Goal: Obtain resource: Obtain resource

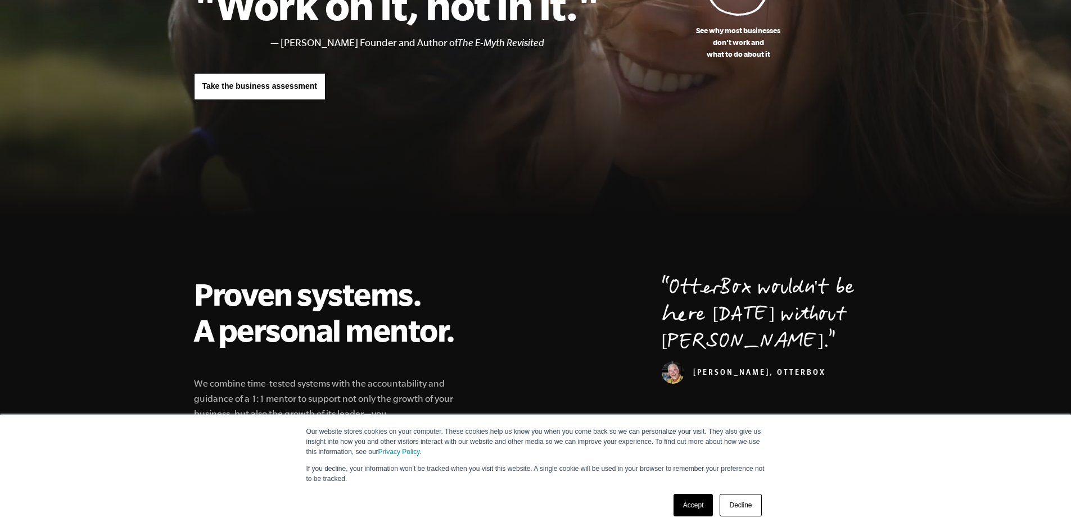
scroll to position [225, 0]
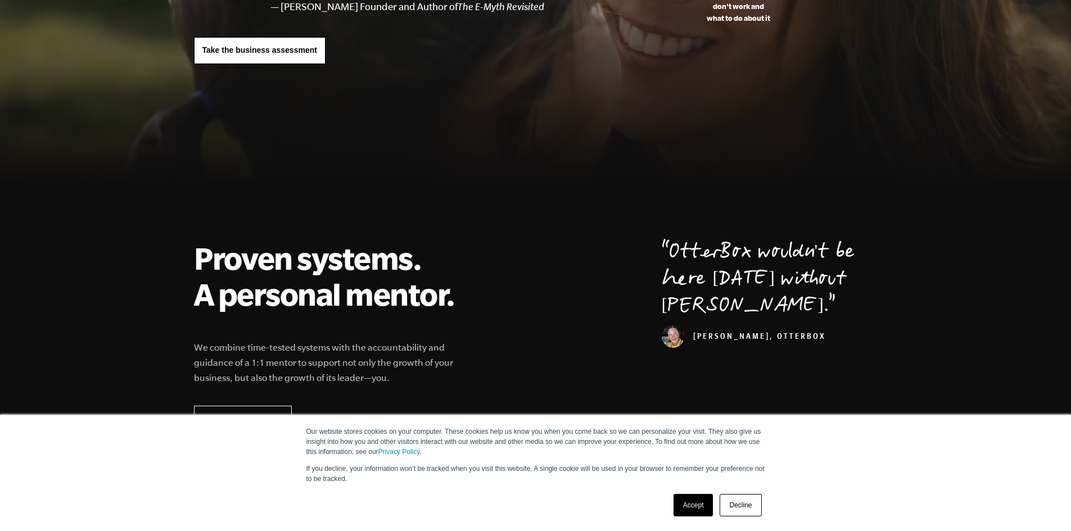
click at [683, 502] on link "Accept" at bounding box center [694, 505] width 40 height 22
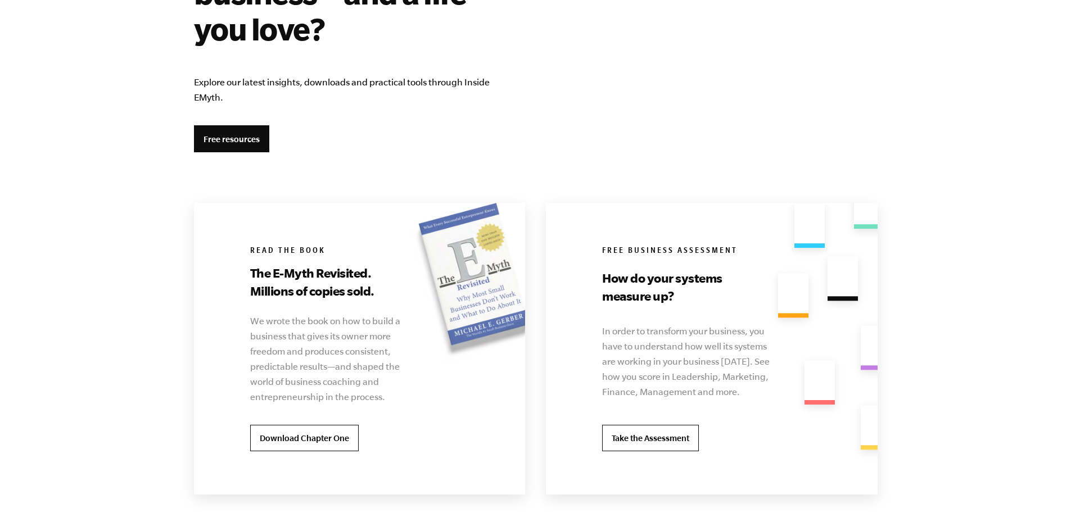
scroll to position [2081, 0]
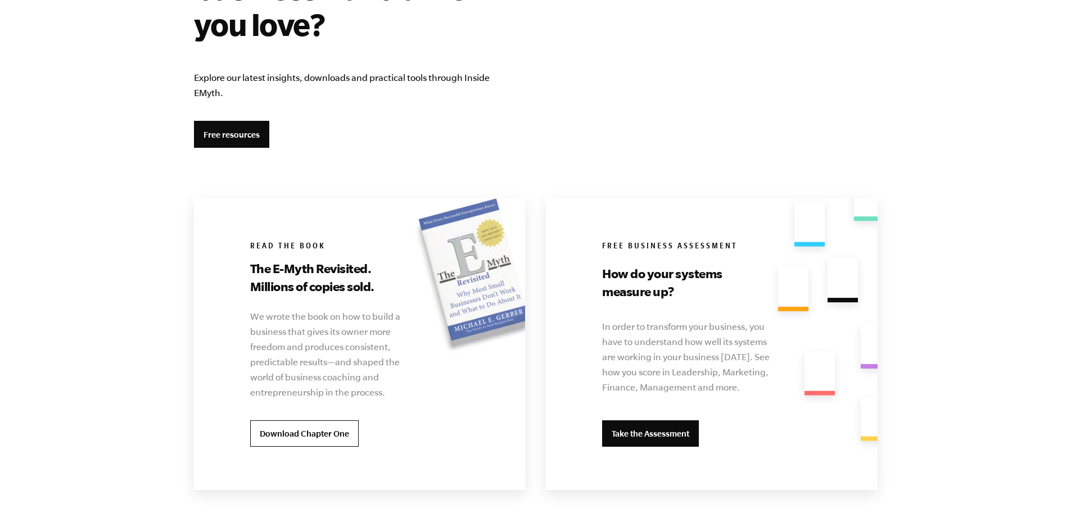
click at [654, 421] on link "Take the Assessment" at bounding box center [650, 434] width 97 height 27
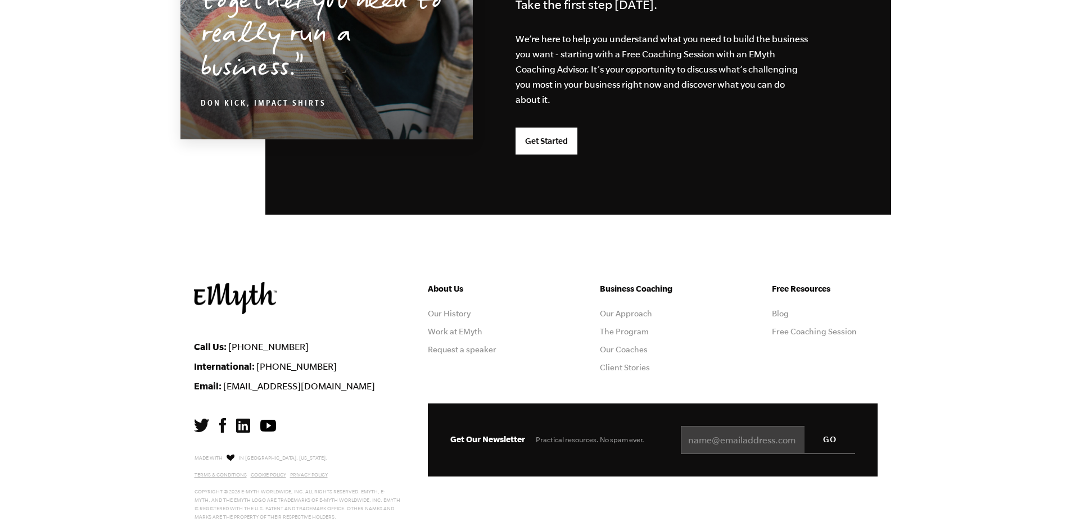
scroll to position [2935, 0]
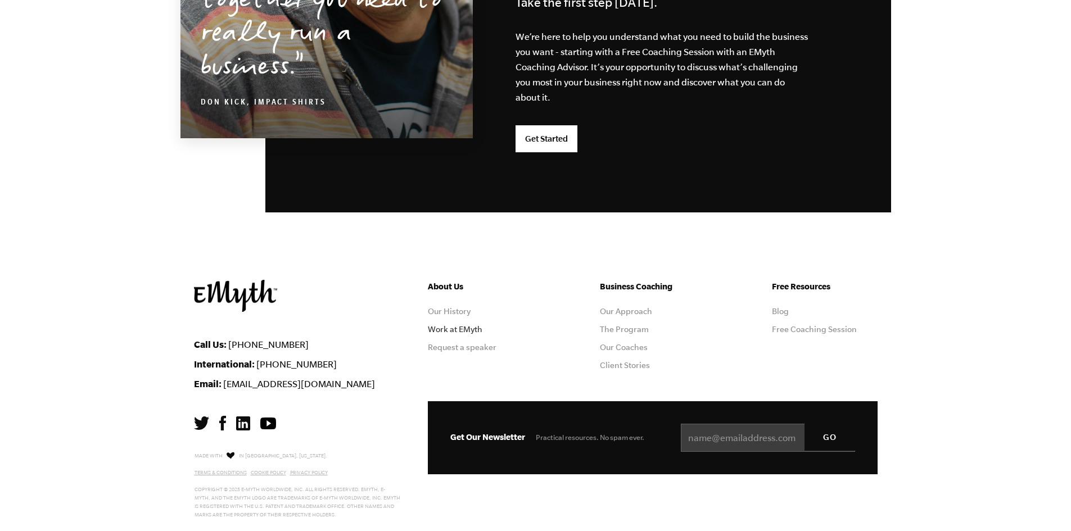
click at [441, 325] on link "Work at EMyth" at bounding box center [455, 329] width 55 height 9
click at [638, 307] on link "Our Approach" at bounding box center [626, 311] width 52 height 9
click at [635, 325] on link "The Program" at bounding box center [624, 329] width 49 height 9
click at [625, 343] on link "Our Coaches" at bounding box center [624, 347] width 48 height 9
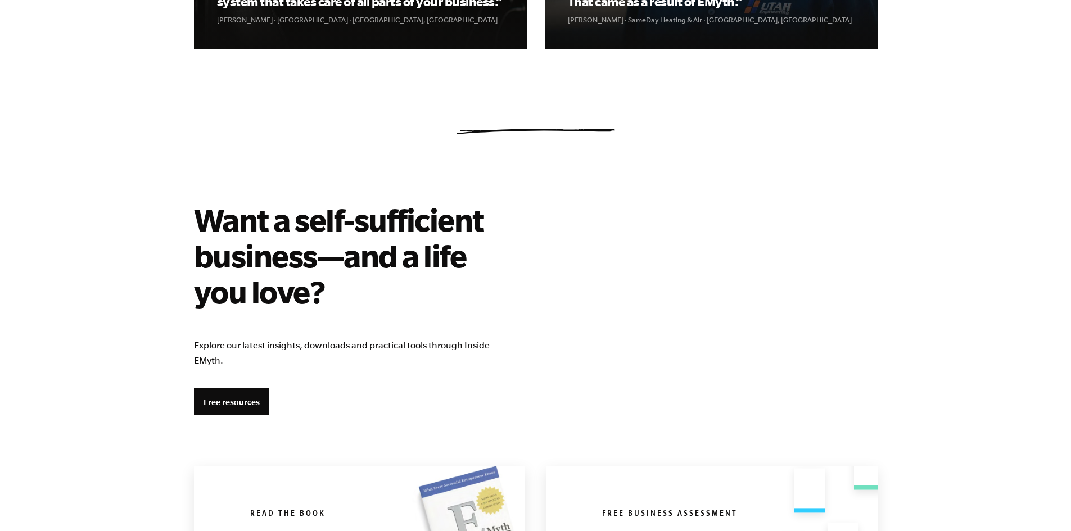
scroll to position [1754, 0]
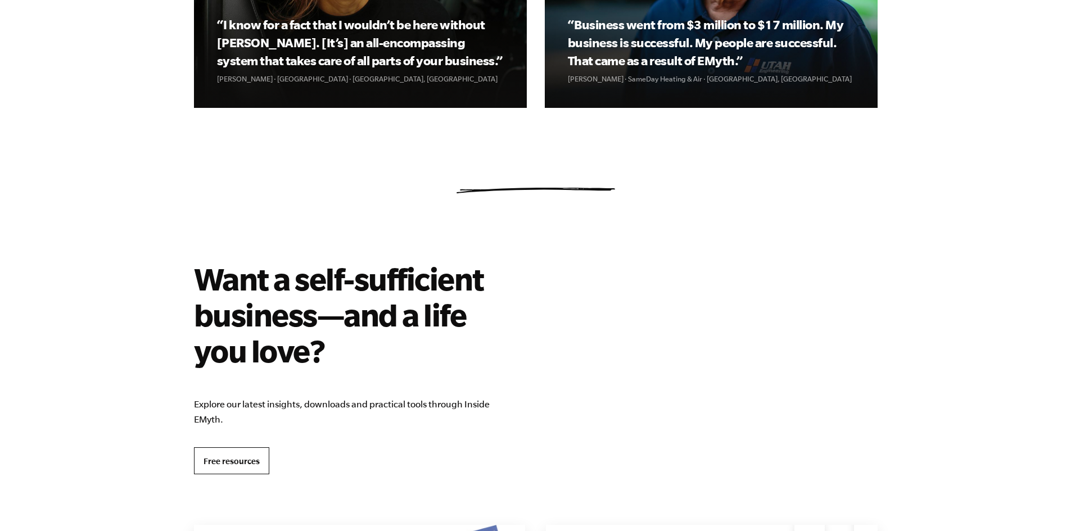
click at [233, 448] on link "Free resources" at bounding box center [231, 461] width 75 height 27
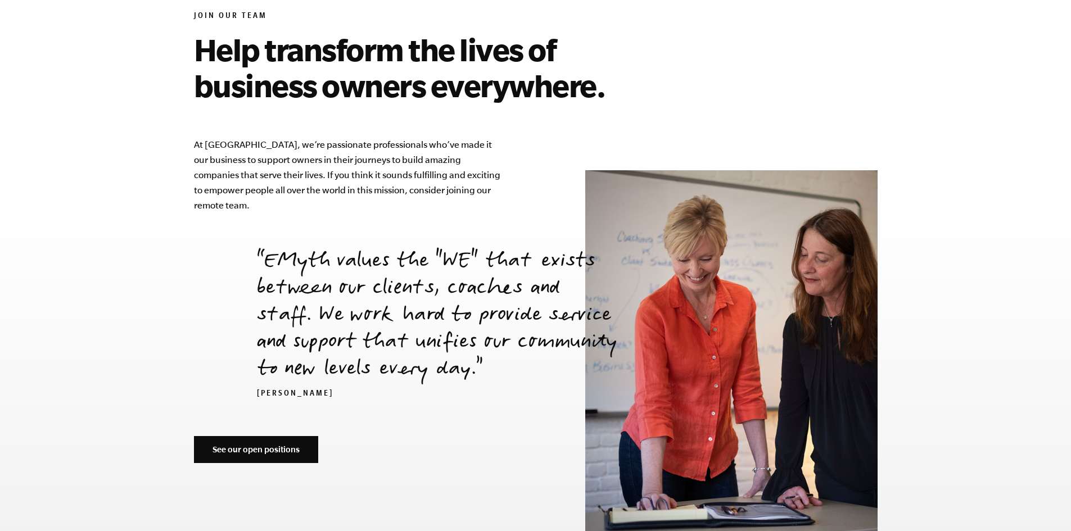
scroll to position [3818, 0]
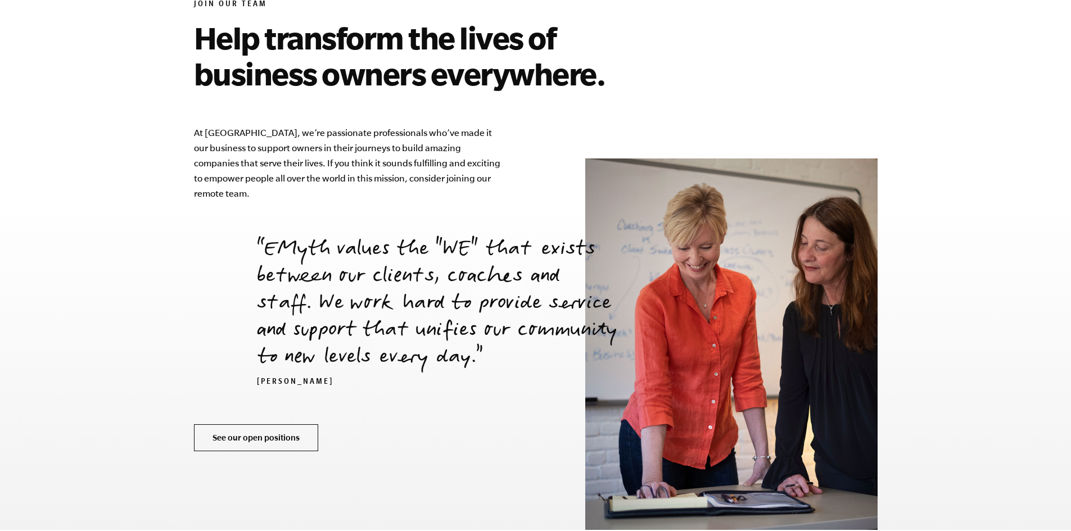
click at [267, 425] on link "See our open positions" at bounding box center [256, 438] width 124 height 27
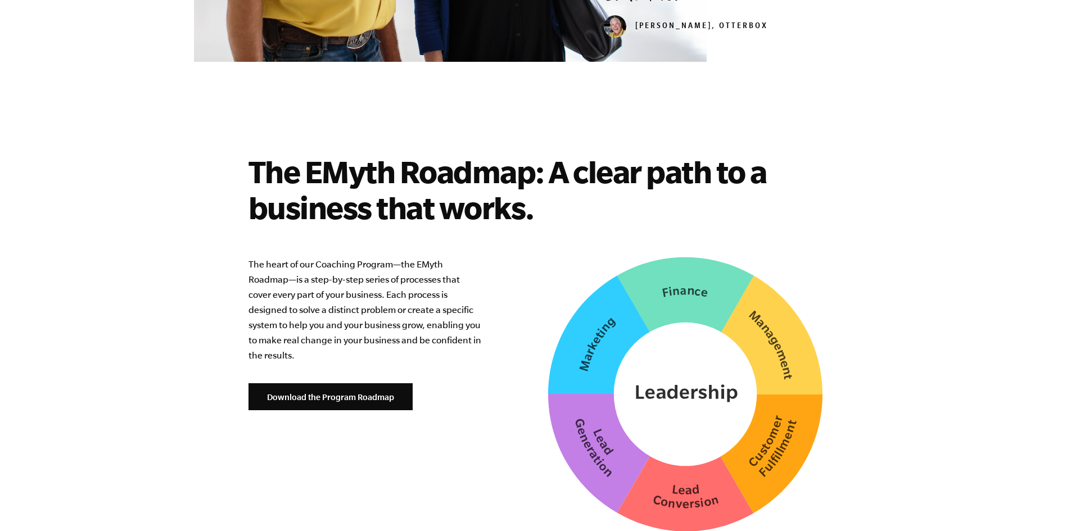
scroll to position [2700, 0]
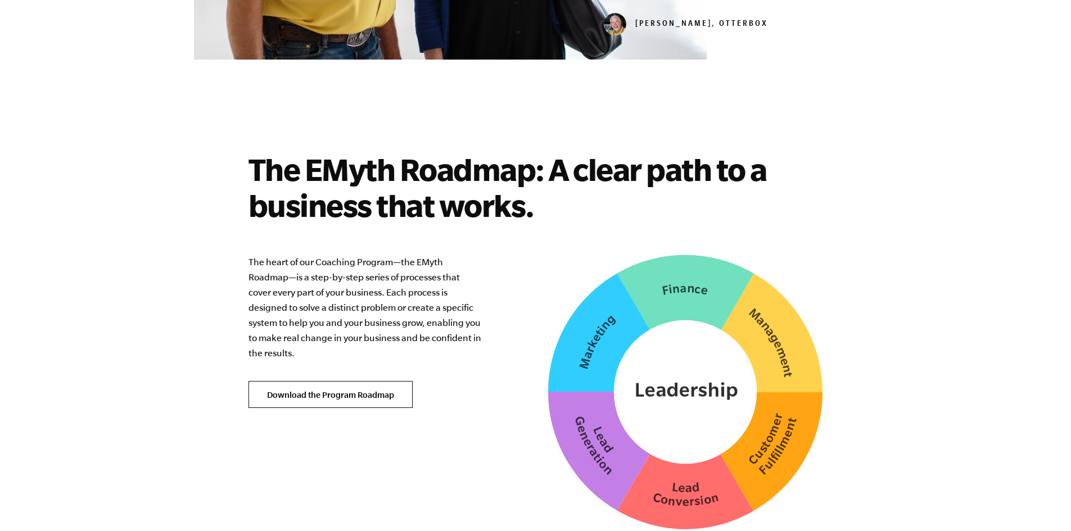
click at [344, 381] on link "Download the Program Roadmap" at bounding box center [331, 394] width 164 height 27
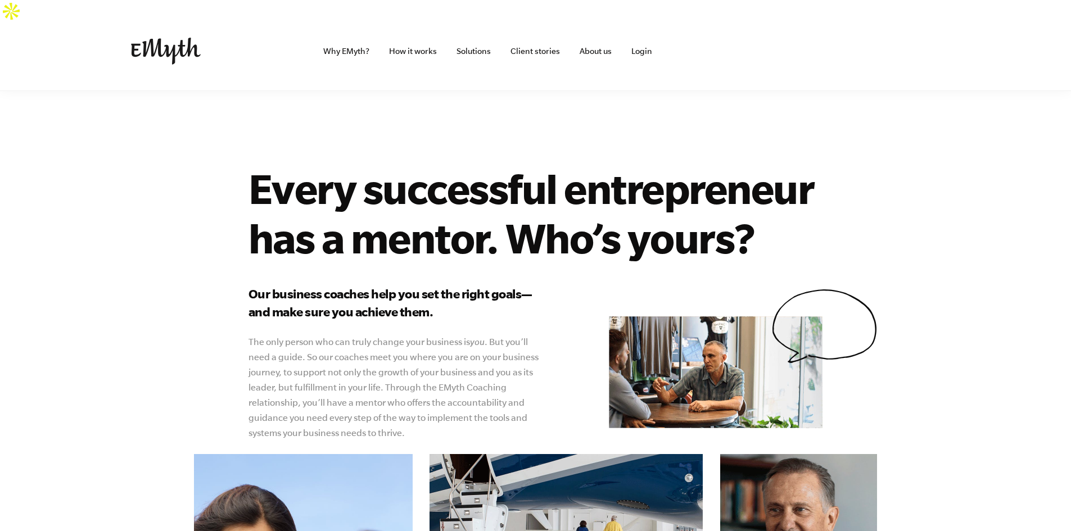
click at [641, 75] on link "EMyth Insights" at bounding box center [640, 73] width 56 height 9
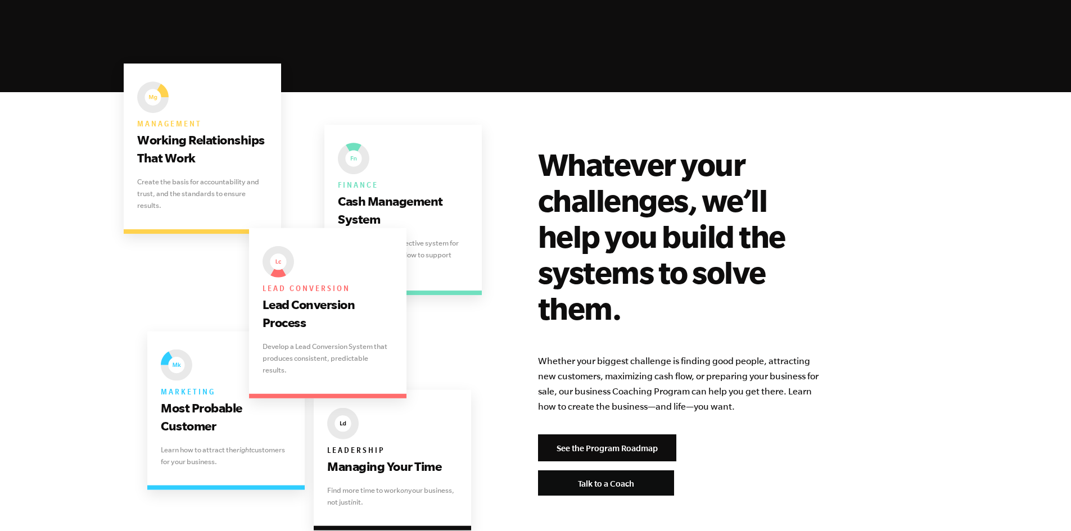
scroll to position [2193, 0]
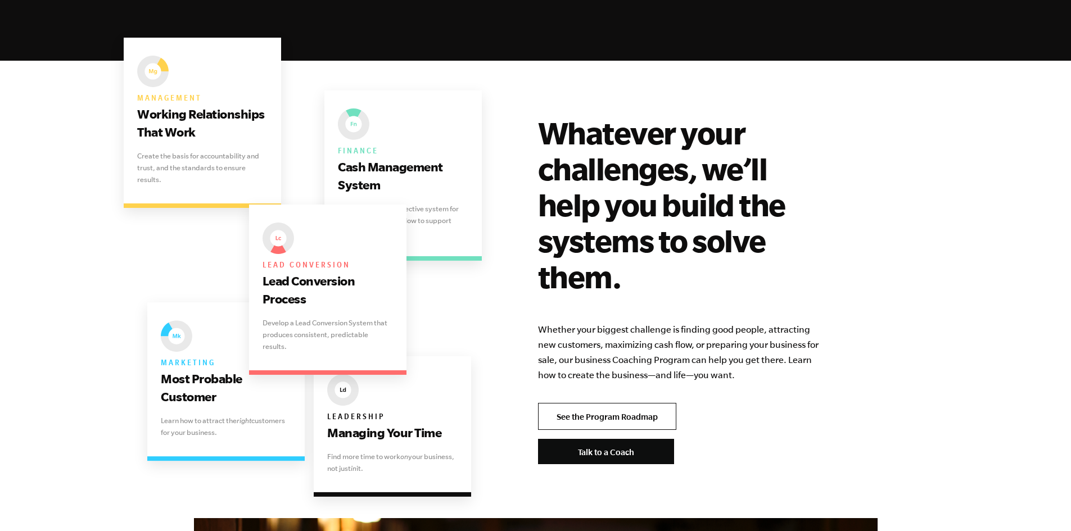
click at [609, 403] on link "See the Program Roadmap" at bounding box center [607, 416] width 138 height 27
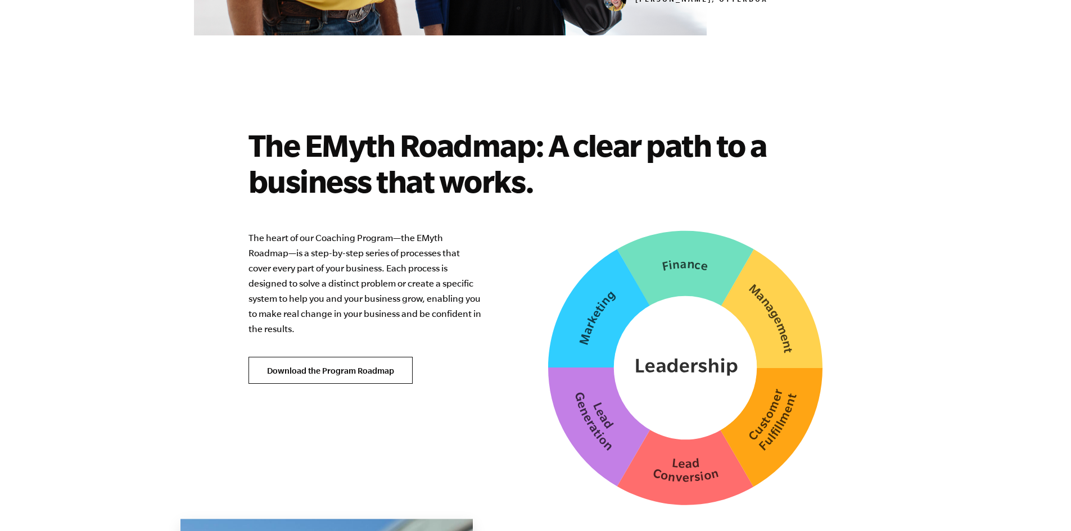
click at [336, 362] on link "Download the Program Roadmap" at bounding box center [331, 370] width 164 height 27
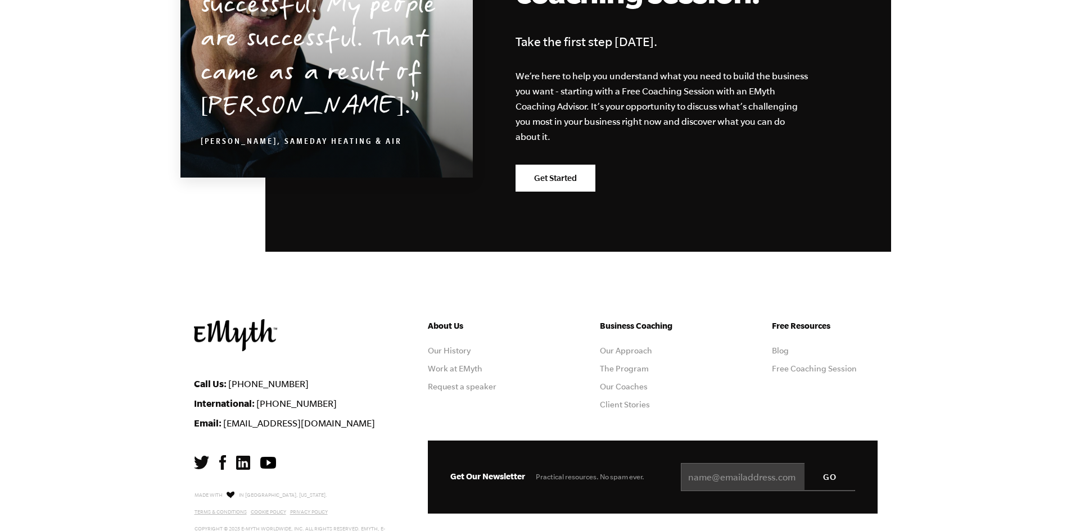
scroll to position [3517, 0]
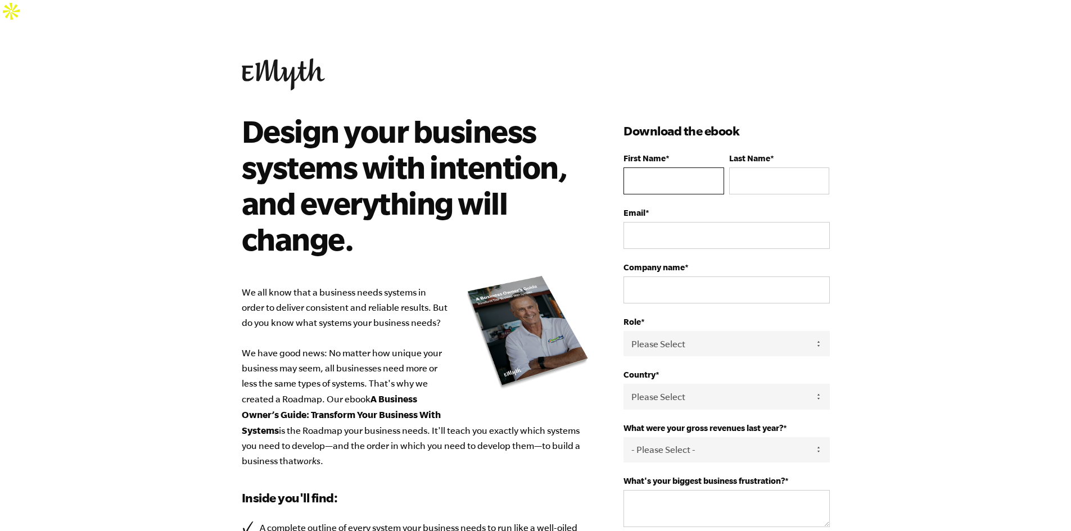
click at [657, 168] on input "First Name *" at bounding box center [674, 181] width 100 height 27
type input "[PERSON_NAME]"
type input "Gromak"
type input "[EMAIL_ADDRESS][DOMAIN_NAME]"
select select "Germany"
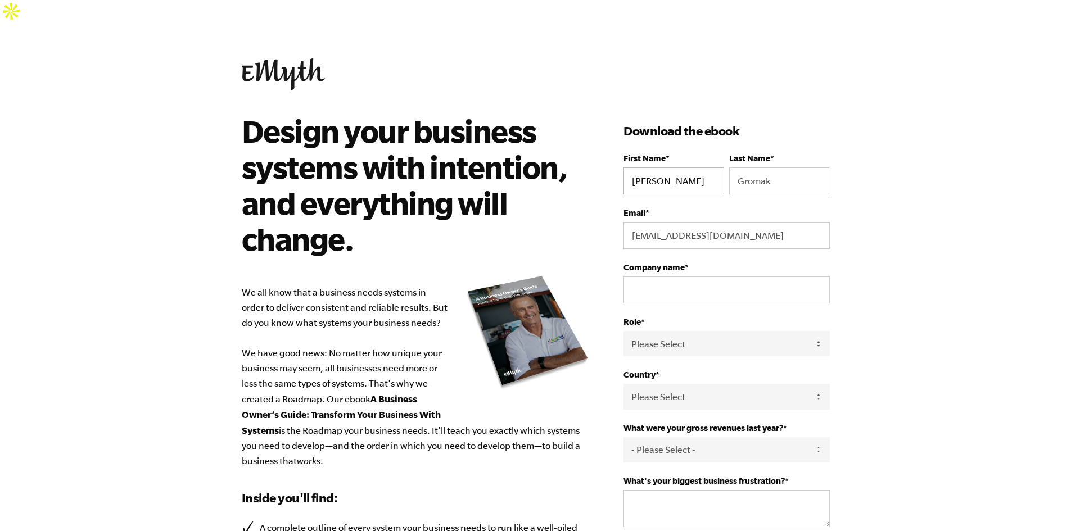
type input "+491608701796"
click at [657, 277] on input "Company name *" at bounding box center [727, 290] width 206 height 27
type input "Dr. Business"
click at [725, 331] on select "Please Select Owner Partner / Co-Owner Executive Employee / Other" at bounding box center [727, 343] width 206 height 25
select select "Owner"
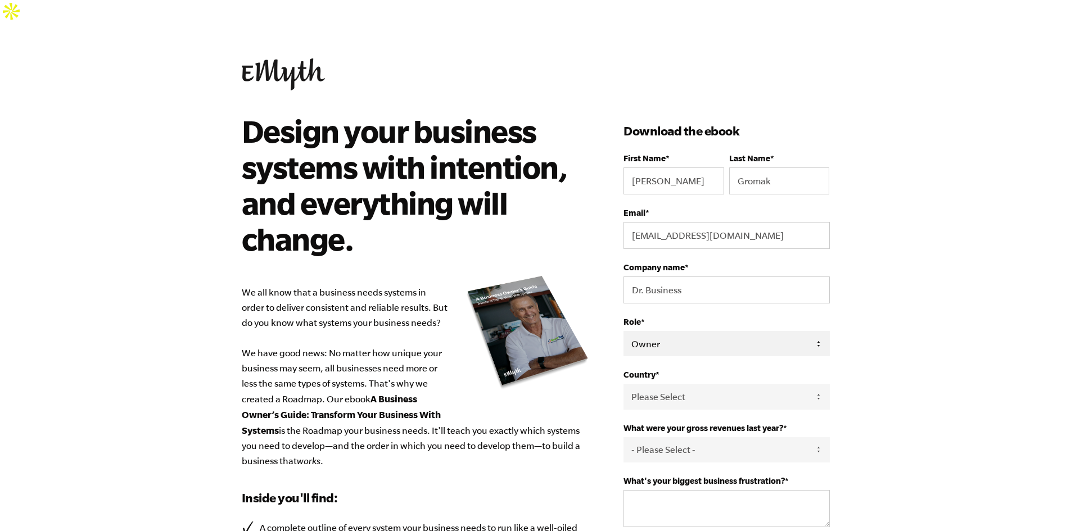
click at [624, 331] on select "Please Select Owner Partner / Co-Owner Executive Employee / Other" at bounding box center [727, 343] width 206 height 25
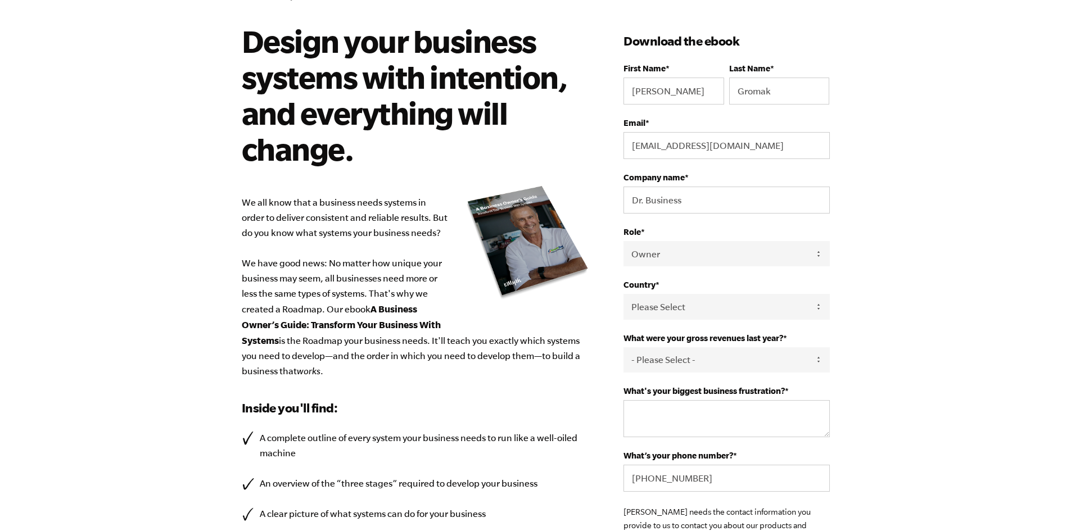
scroll to position [112, 0]
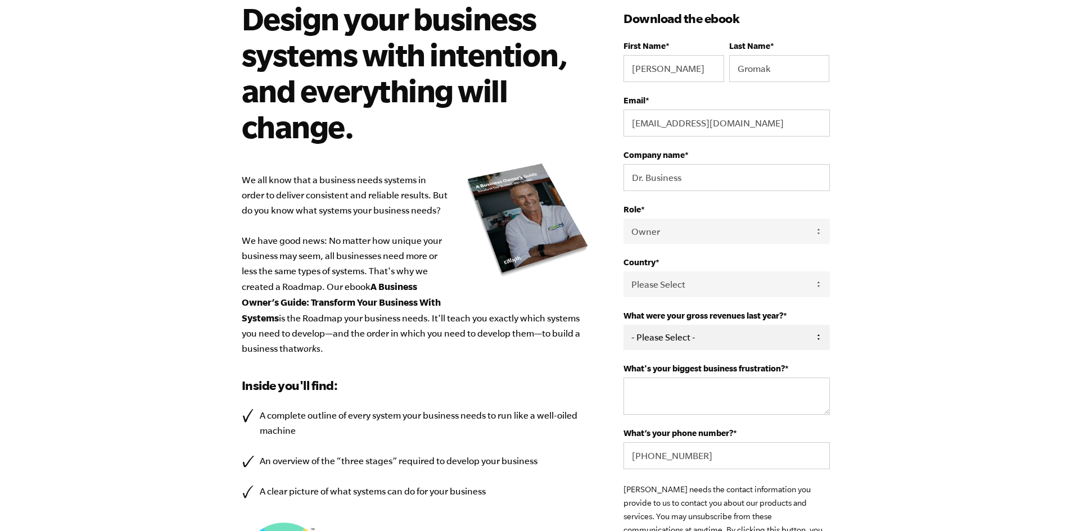
click at [721, 325] on select "- Please Select - 0-75K 76-150K 151-275K 276-500K 501-750K 751-1M 1-2.5M 2.5-5M…" at bounding box center [727, 337] width 206 height 25
select select "0-75K"
click at [624, 325] on select "- Please Select - 0-75K 76-150K 151-275K 276-500K 501-750K 751-1M 1-2.5M 2.5-5M…" at bounding box center [727, 337] width 206 height 25
click at [720, 443] on input "+491608701796" at bounding box center [727, 456] width 206 height 27
drag, startPoint x: 720, startPoint y: 432, endPoint x: 653, endPoint y: 429, distance: 67.6
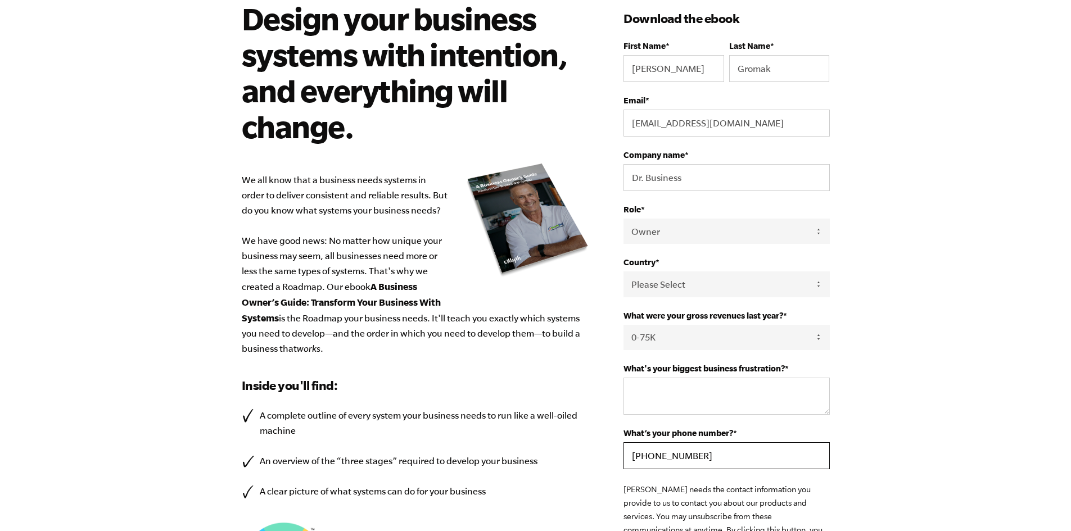
click at [653, 443] on input "+491608701796" at bounding box center [727, 456] width 206 height 27
type input "+491752640292"
click at [778, 378] on textarea "What's your biggest business frustration? *" at bounding box center [727, 396] width 206 height 37
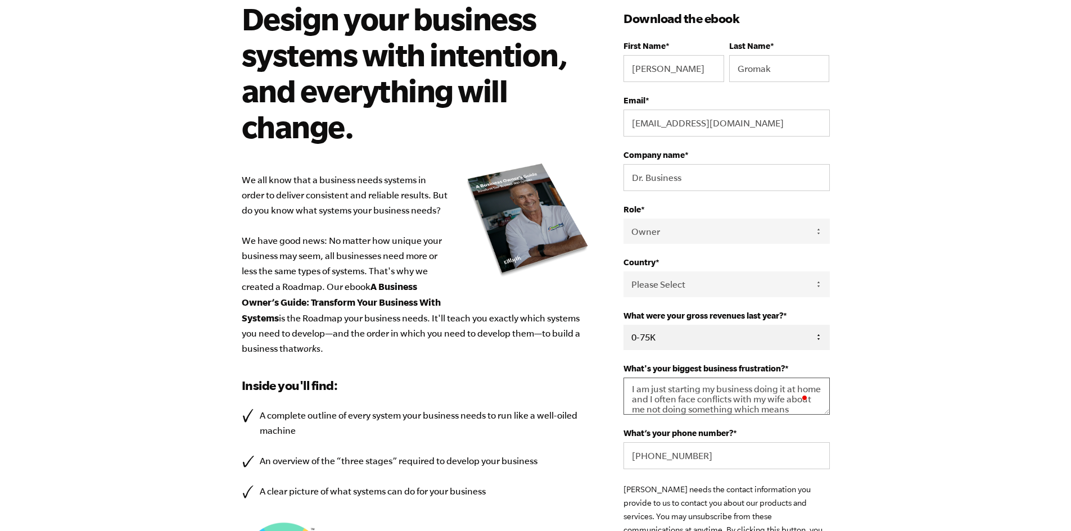
scroll to position [12, 0]
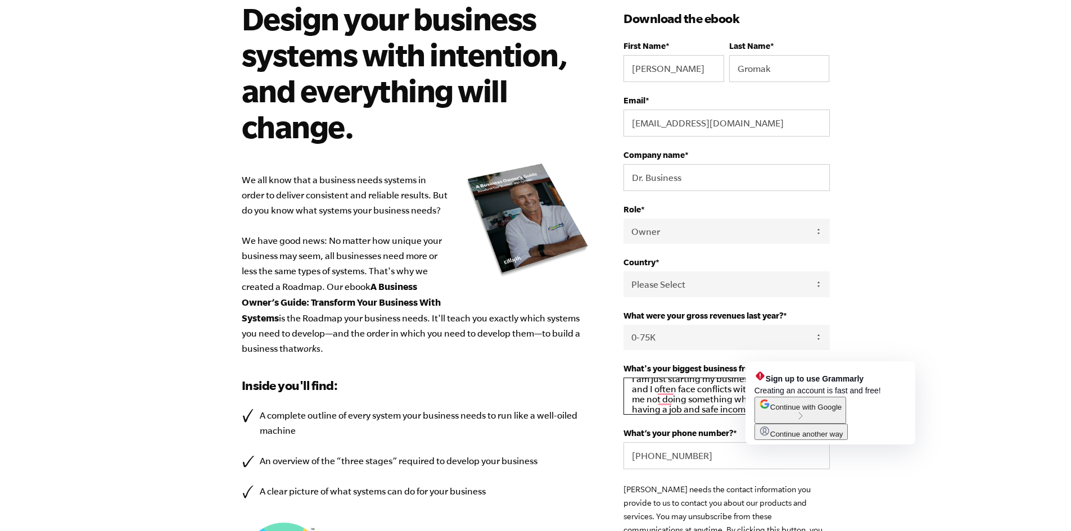
click at [765, 378] on textarea "I am just starting my business doing it at home and I often face conflicts with…" at bounding box center [727, 396] width 206 height 37
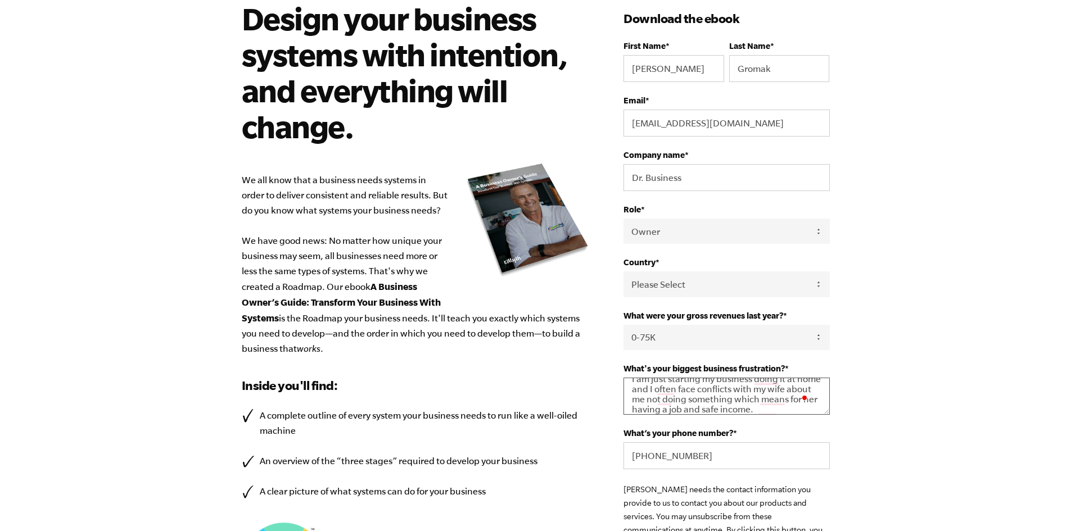
scroll to position [281, 0]
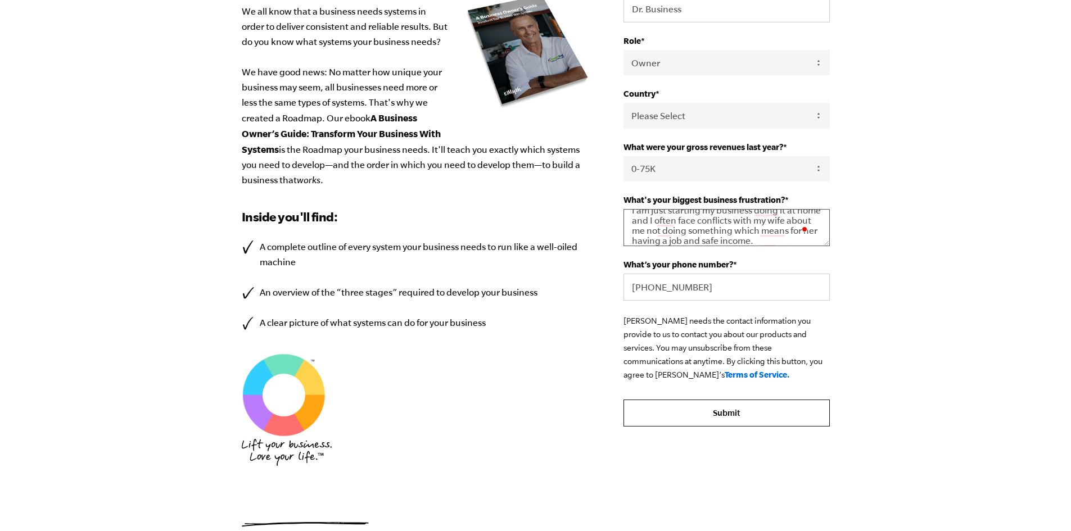
type textarea "I am just starting my business doing it at home and I often face conflicts with…"
click at [796, 400] on input "Submit" at bounding box center [727, 413] width 206 height 27
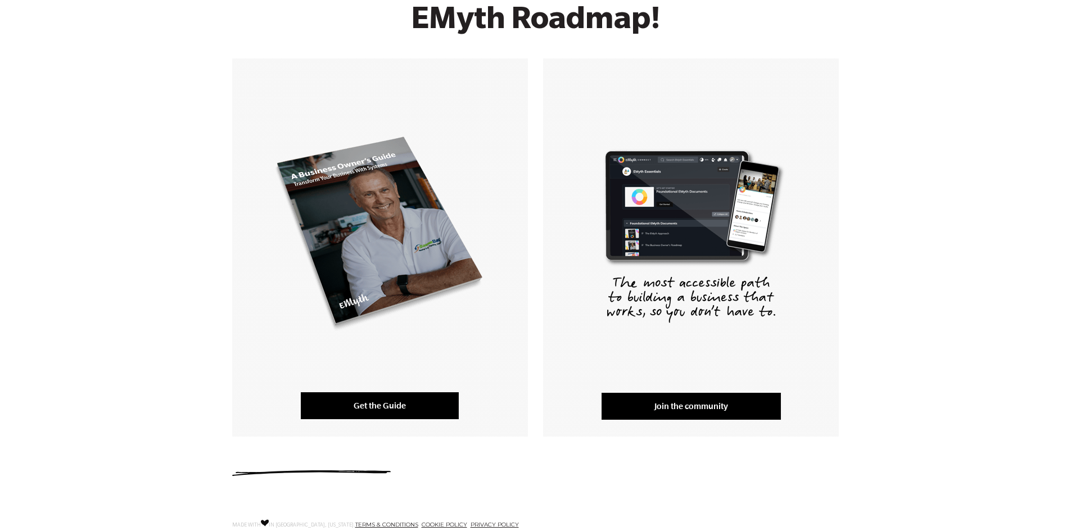
scroll to position [214, 0]
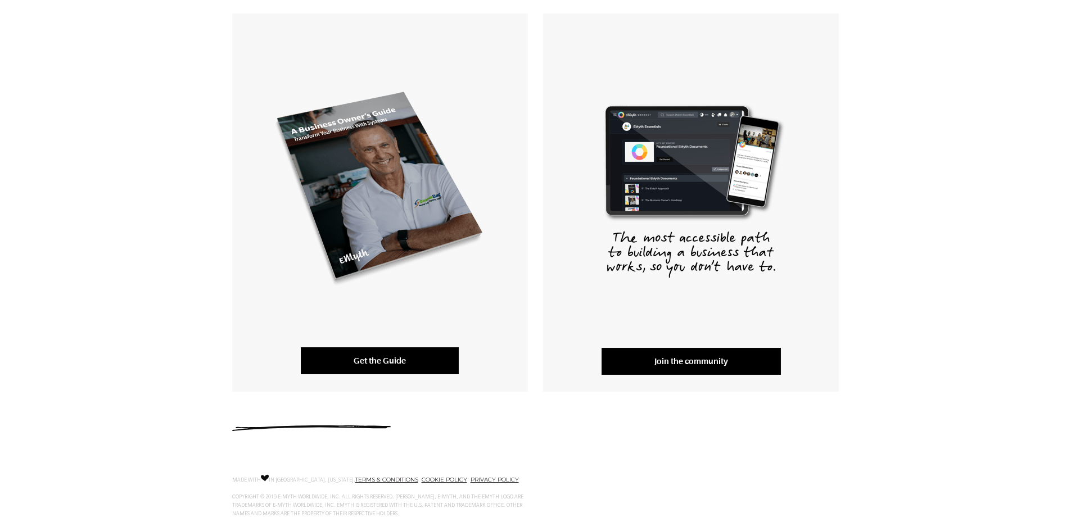
click at [404, 348] on link "Get the Guide" at bounding box center [380, 361] width 158 height 27
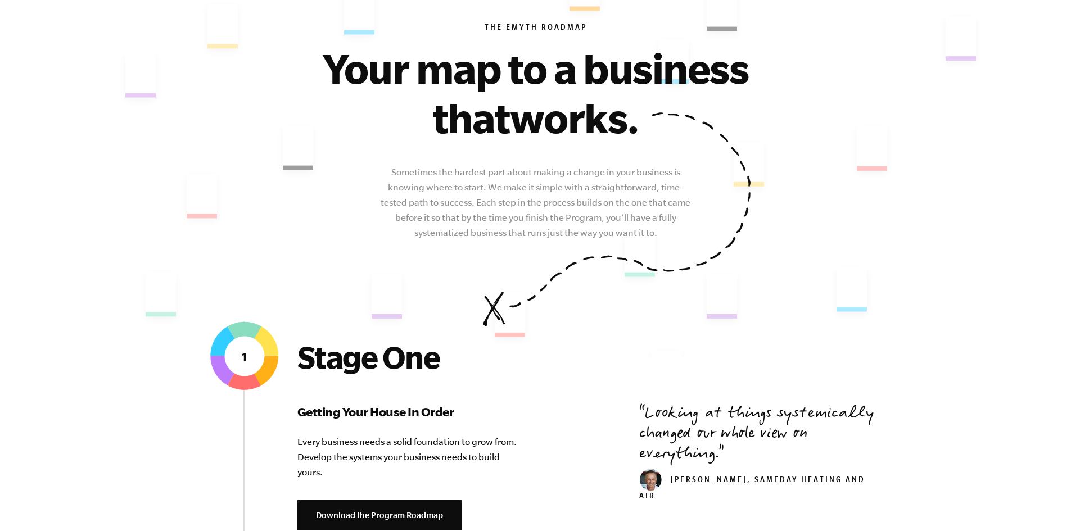
scroll to position [225, 0]
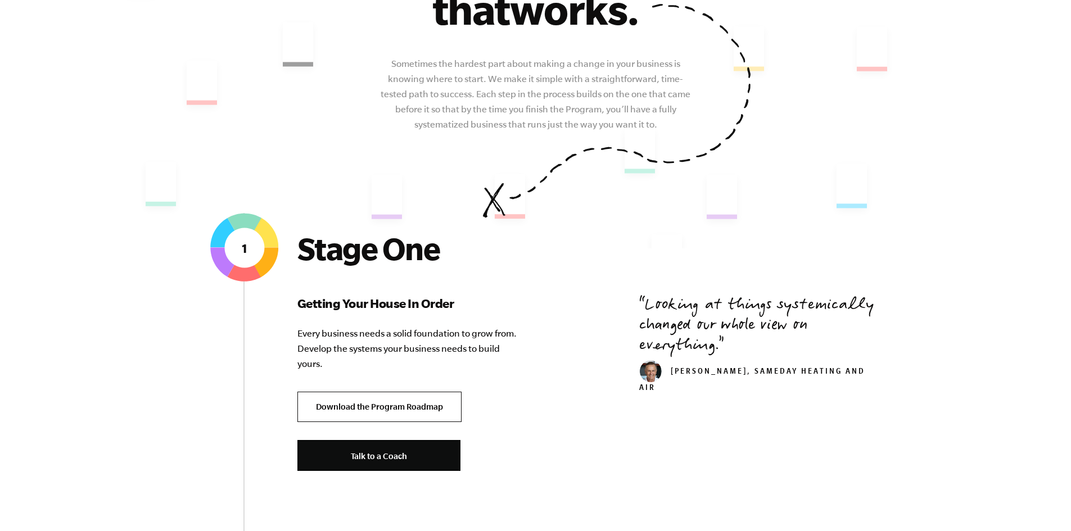
click at [432, 411] on link "Download the Program Roadmap" at bounding box center [380, 407] width 164 height 31
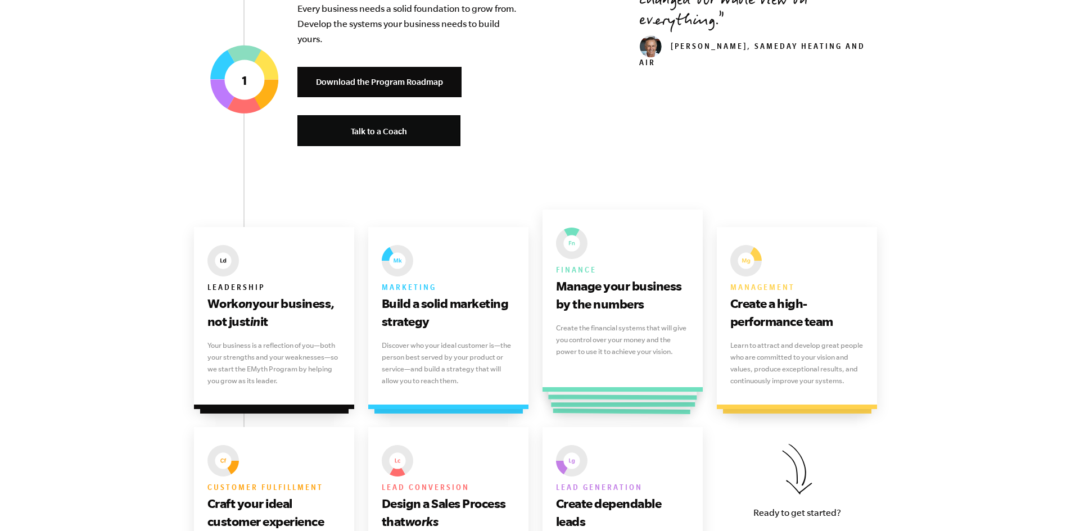
scroll to position [731, 0]
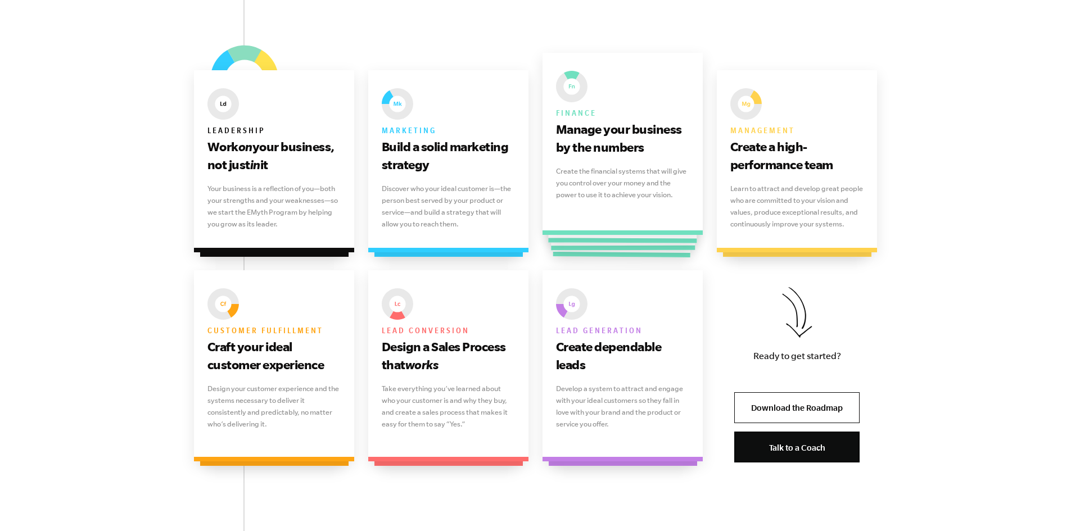
click at [651, 209] on div "Finance Manage your business by the numbers Create the financial systems that w…" at bounding box center [623, 144] width 161 height 182
click at [648, 133] on div "Finance Manage your business by the numbers Create the financial systems that w…" at bounding box center [623, 144] width 161 height 182
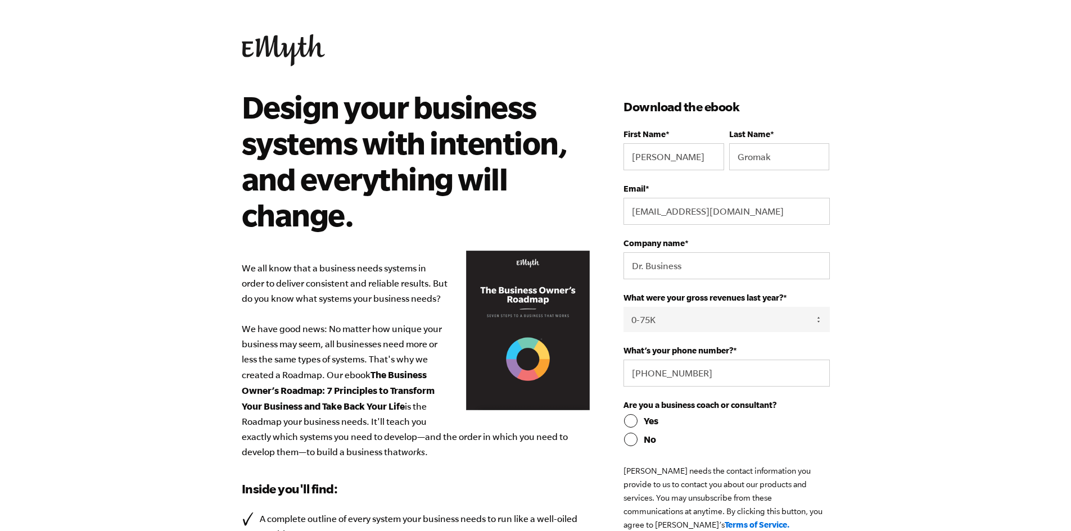
select select "0-75K"
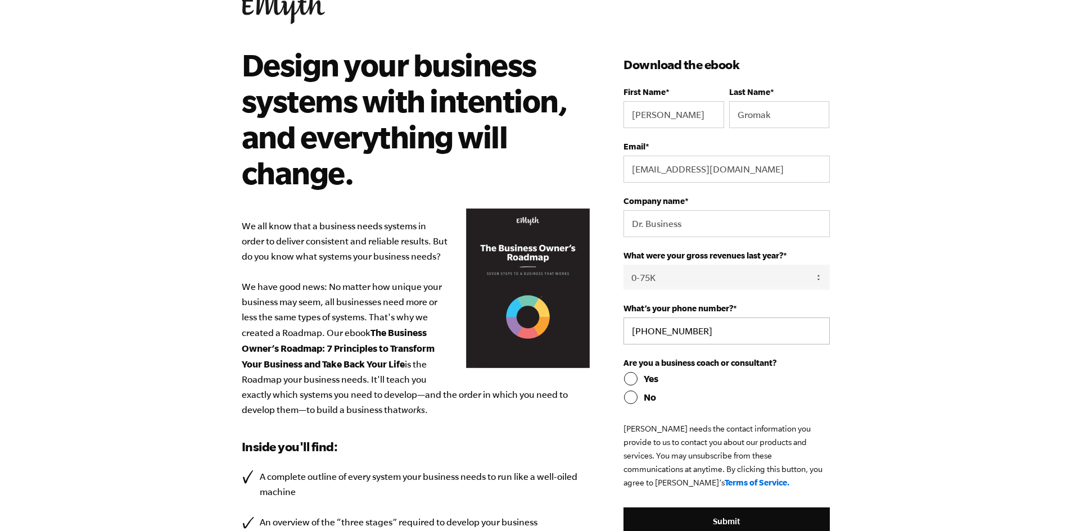
scroll to position [56, 0]
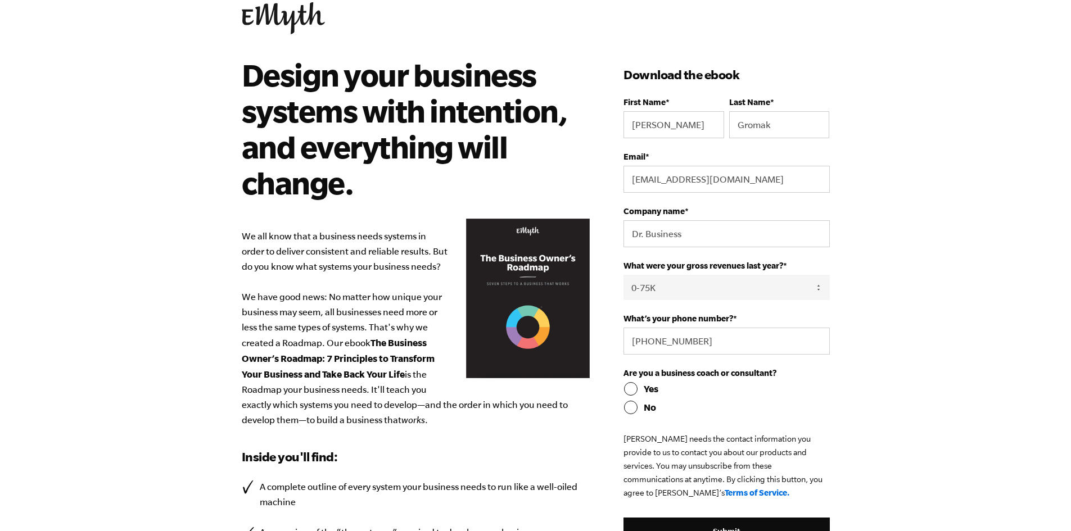
click at [641, 382] on input "Yes" at bounding box center [727, 388] width 206 height 13
radio input "true"
click at [637, 401] on input "No" at bounding box center [727, 407] width 206 height 13
radio input "true"
click at [628, 382] on input "Yes" at bounding box center [727, 388] width 206 height 13
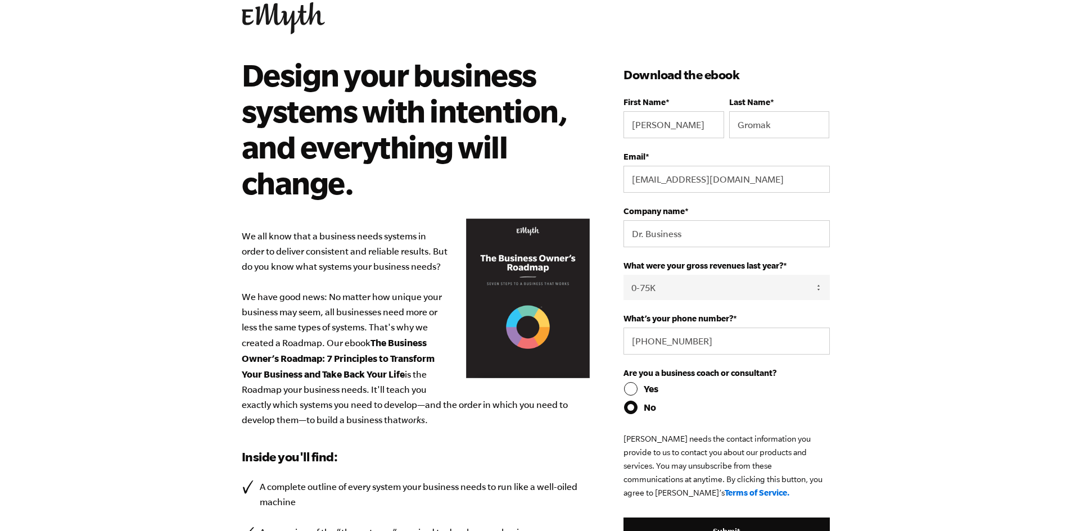
radio input "true"
click at [695, 518] on input "Submit" at bounding box center [727, 531] width 206 height 27
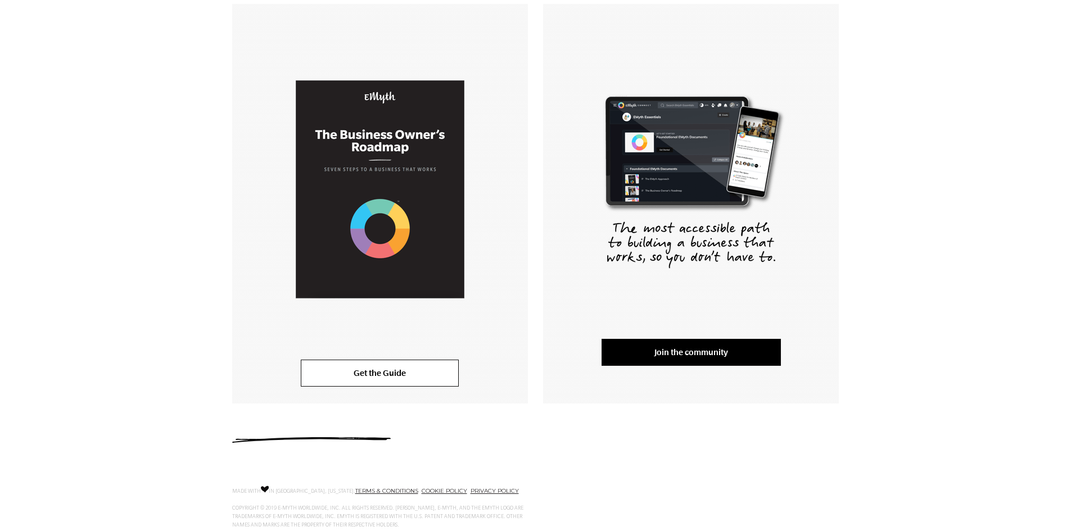
scroll to position [225, 0]
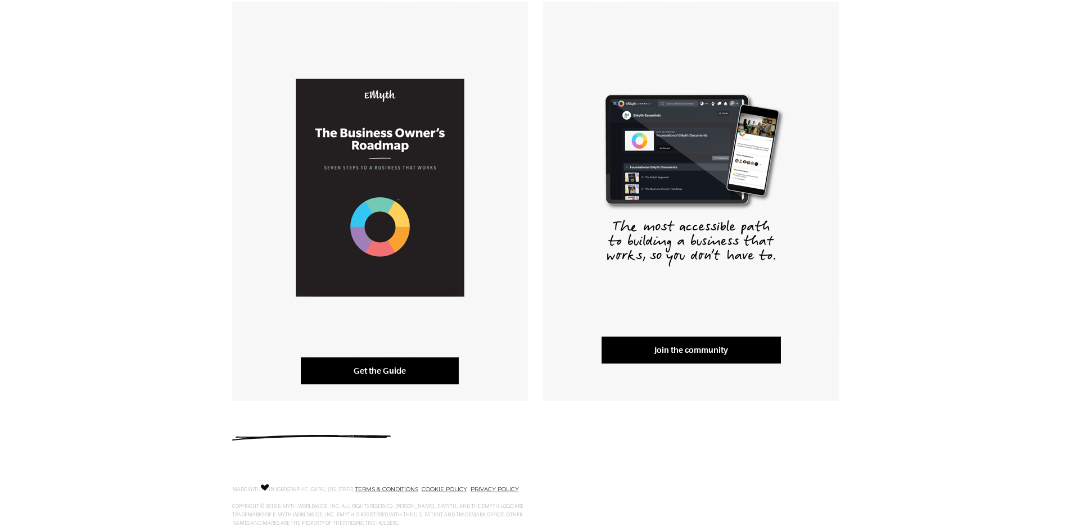
click at [423, 358] on link "Get the Guide" at bounding box center [380, 371] width 158 height 27
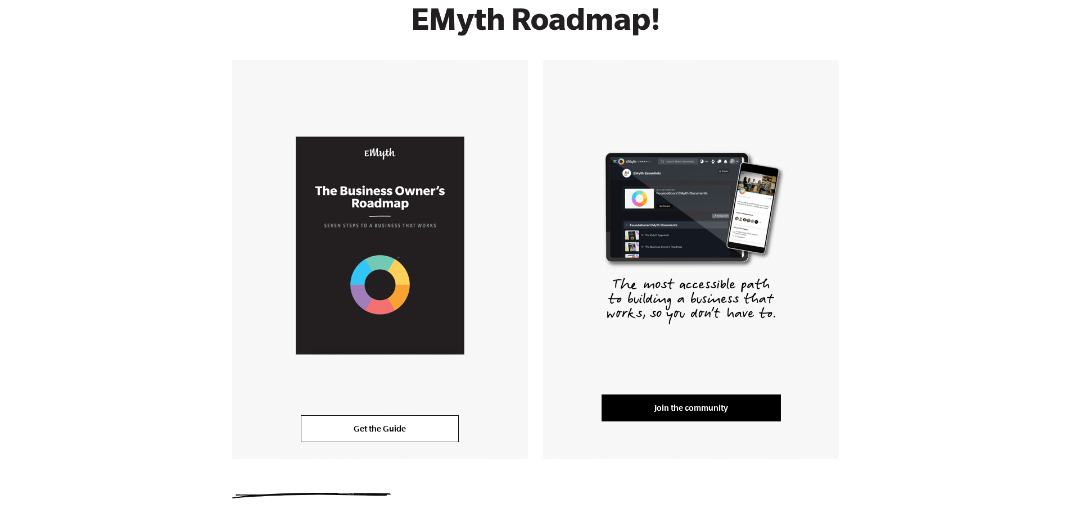
scroll to position [66, 0]
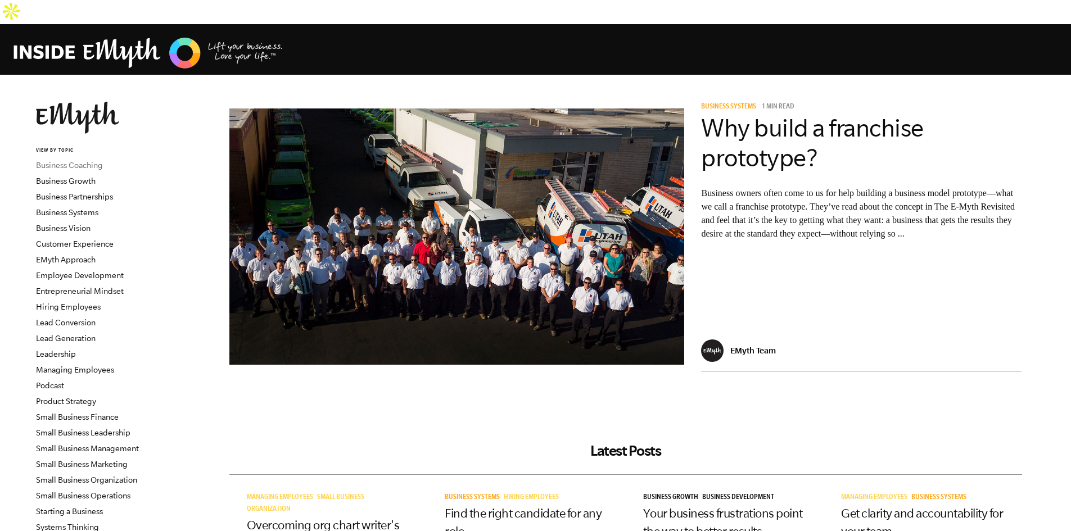
click at [92, 161] on link "Business Coaching" at bounding box center [69, 165] width 67 height 9
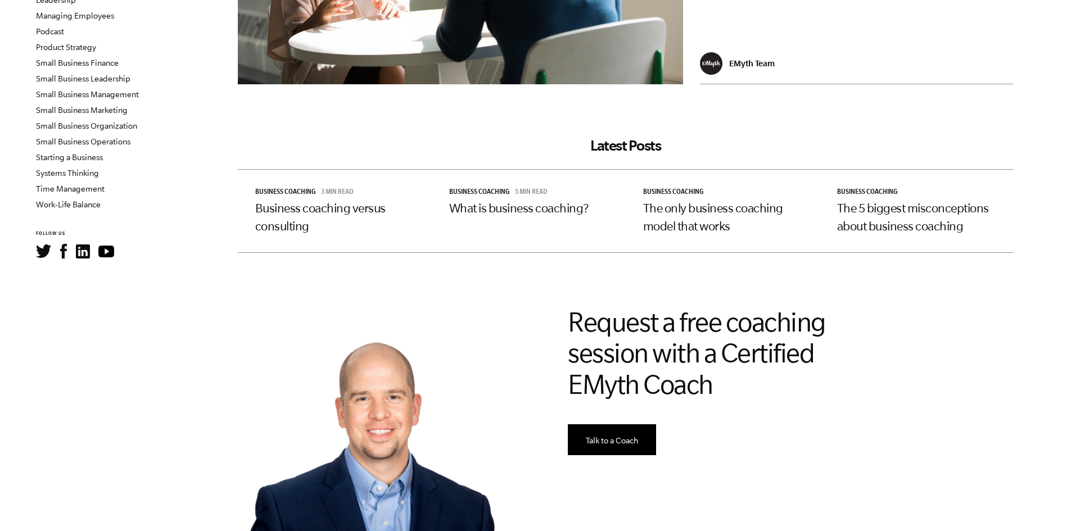
scroll to position [312, 0]
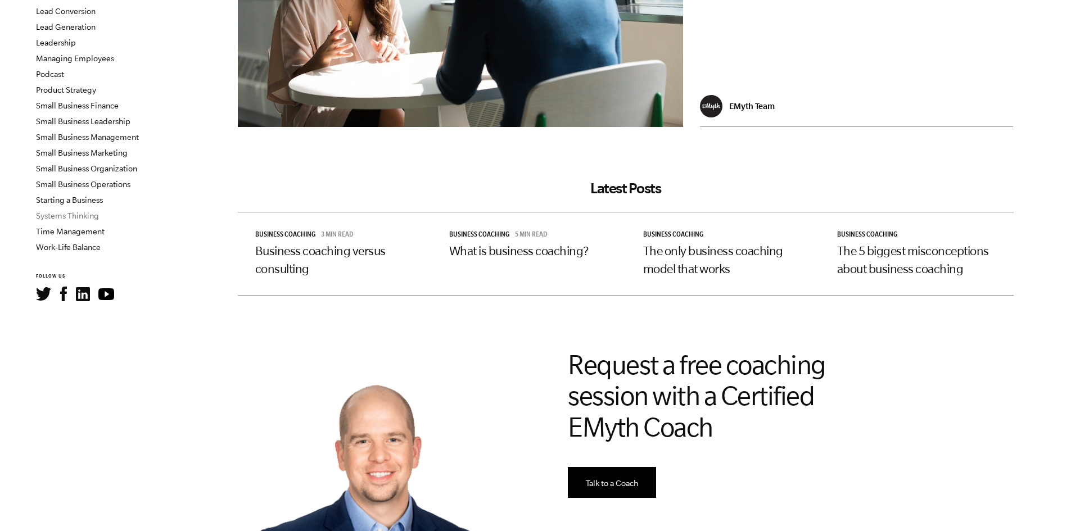
click at [91, 211] on link "Systems Thinking" at bounding box center [67, 215] width 63 height 9
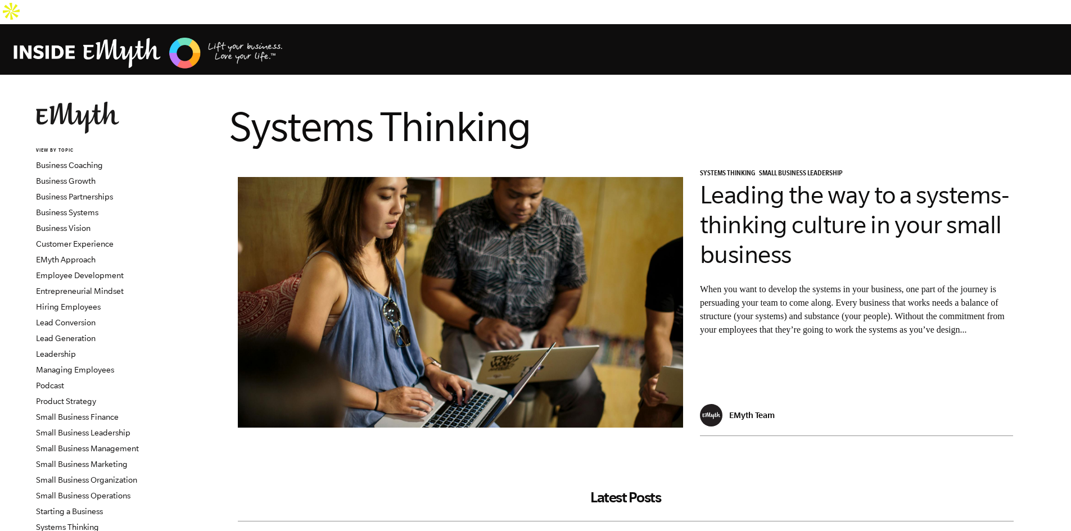
click at [61, 378] on li "Podcast" at bounding box center [104, 386] width 136 height 16
click at [57, 381] on link "Podcast" at bounding box center [50, 385] width 28 height 9
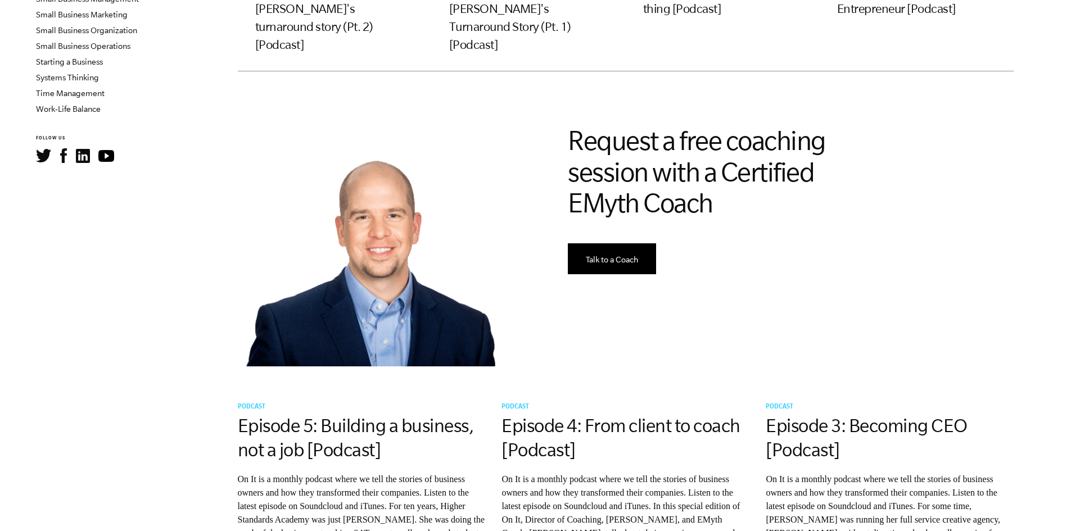
scroll to position [281, 0]
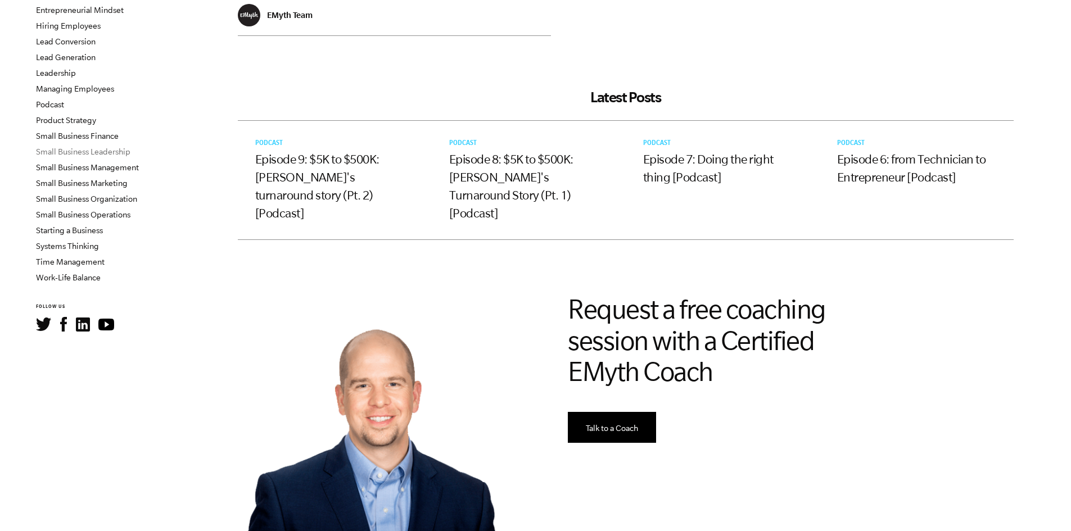
click at [110, 147] on link "Small Business Leadership" at bounding box center [83, 151] width 94 height 9
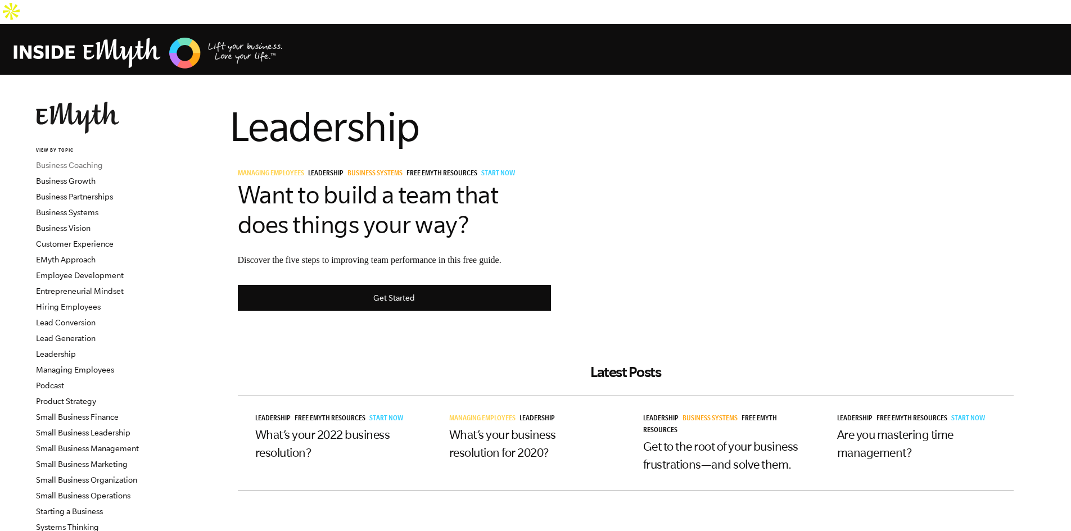
click at [80, 161] on link "Business Coaching" at bounding box center [69, 165] width 67 height 9
